Goal: Communication & Community: Answer question/provide support

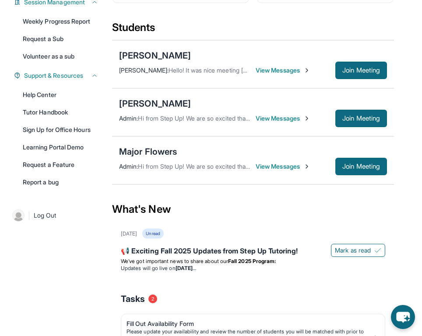
scroll to position [168, 0]
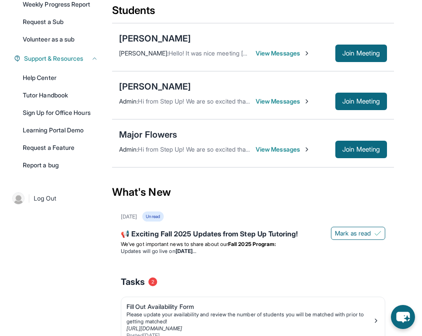
click at [252, 148] on div "Admin : Hi from Step Up! We are so excited that you are matched with one anothe…" at bounding box center [227, 149] width 216 height 9
click at [267, 152] on span "View Messages" at bounding box center [282, 149] width 55 height 9
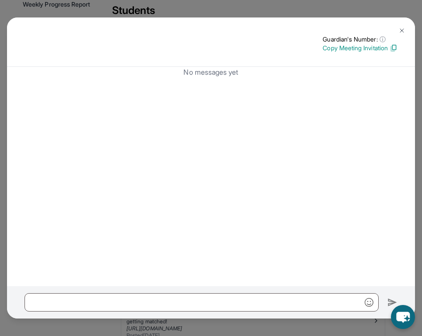
click at [403, 24] on button at bounding box center [401, 30] width 17 height 17
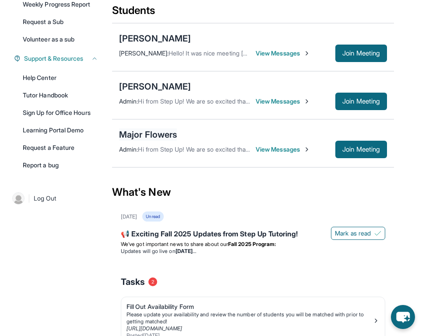
click at [164, 134] on div "Major Flowers" at bounding box center [148, 135] width 58 height 12
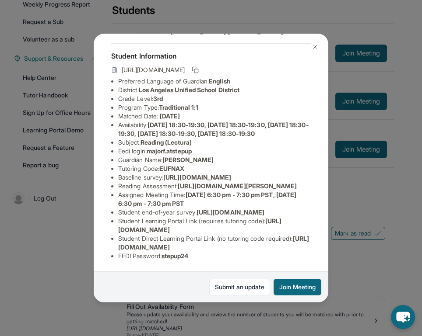
scroll to position [125, 0]
drag, startPoint x: 119, startPoint y: 247, endPoint x: 297, endPoint y: 248, distance: 178.9
click at [297, 248] on span "[URL][DOMAIN_NAME]" at bounding box center [213, 243] width 191 height 16
copy span "[URL][DOMAIN_NAME]"
click at [361, 207] on div "Major Flowers Guardian: [PERSON_NAME] Student Information [URL][DOMAIN_NAME] Pr…" at bounding box center [211, 168] width 422 height 336
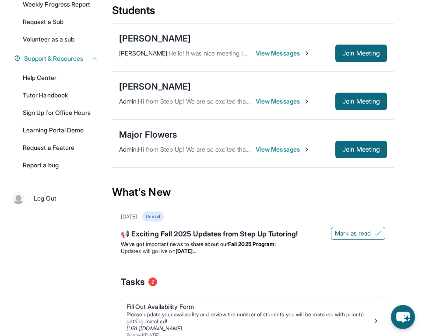
click at [271, 147] on span "View Messages" at bounding box center [282, 149] width 55 height 9
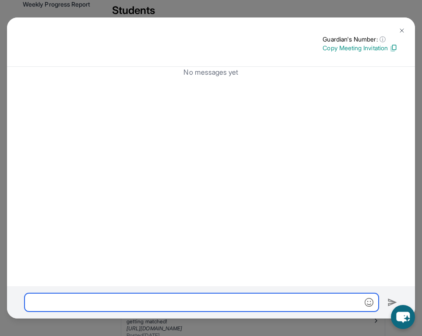
click at [220, 297] on input "text" at bounding box center [201, 302] width 354 height 18
paste input "**********"
type input "**********"
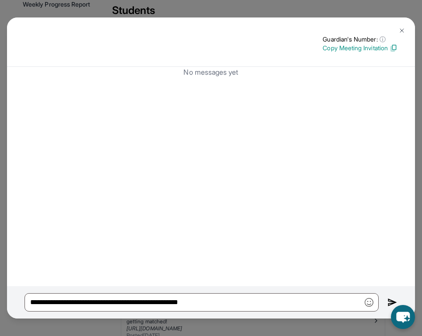
click at [385, 297] on div "**********" at bounding box center [211, 302] width 408 height 32
click at [387, 298] on img at bounding box center [392, 302] width 10 height 10
click at [389, 301] on img at bounding box center [392, 302] width 10 height 10
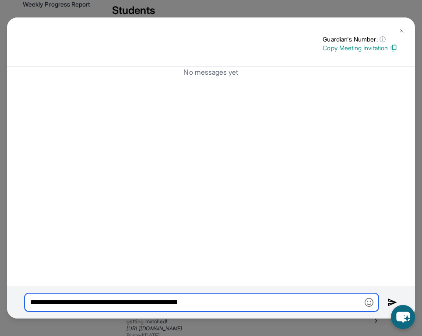
click at [332, 306] on input "**********" at bounding box center [201, 302] width 354 height 18
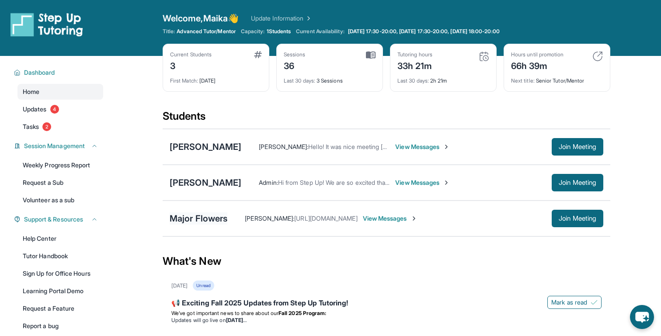
click at [211, 216] on div "Major Flowers" at bounding box center [199, 219] width 58 height 12
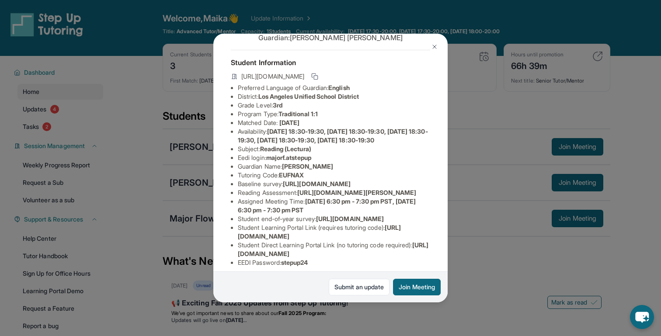
scroll to position [32, 0]
click at [421, 181] on div "Major Flowers Guardian: [PERSON_NAME] Student Information [URL][DOMAIN_NAME] Pr…" at bounding box center [330, 168] width 661 height 336
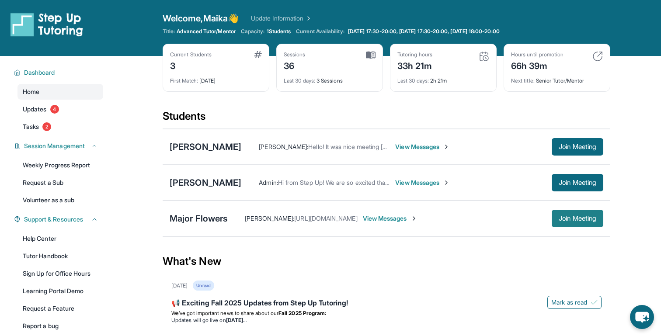
click at [421, 216] on span "Join Meeting" at bounding box center [578, 218] width 38 height 5
click at [185, 222] on div "Major Flowers" at bounding box center [199, 219] width 58 height 12
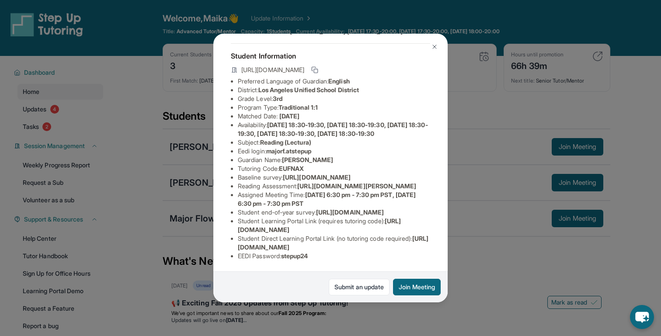
scroll to position [49, 0]
drag, startPoint x: 303, startPoint y: 208, endPoint x: 422, endPoint y: 225, distance: 120.7
click at [421, 191] on li "Reading Assessment : [URL][DOMAIN_NAME][PERSON_NAME]" at bounding box center [334, 186] width 192 height 9
copy span "[URL][DOMAIN_NAME][PERSON_NAME]"
